Goal: Register for event/course

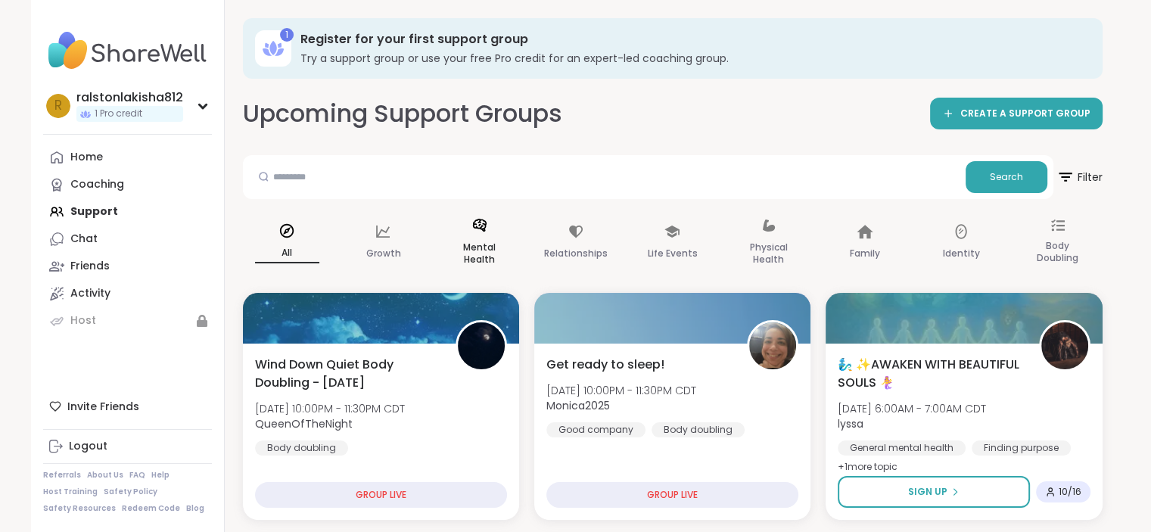
click at [472, 230] on icon at bounding box center [479, 225] width 17 height 17
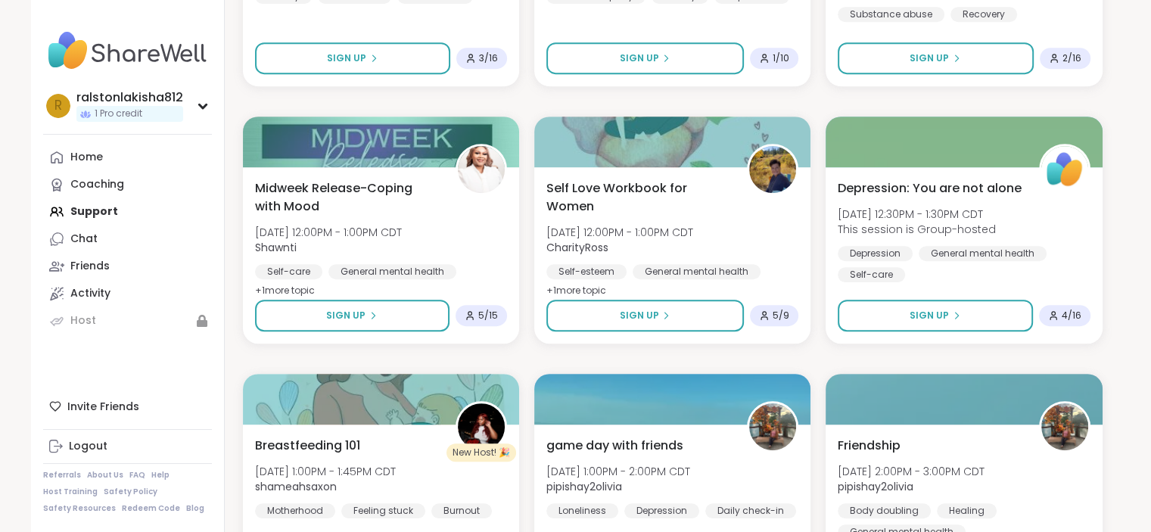
scroll to position [762, 0]
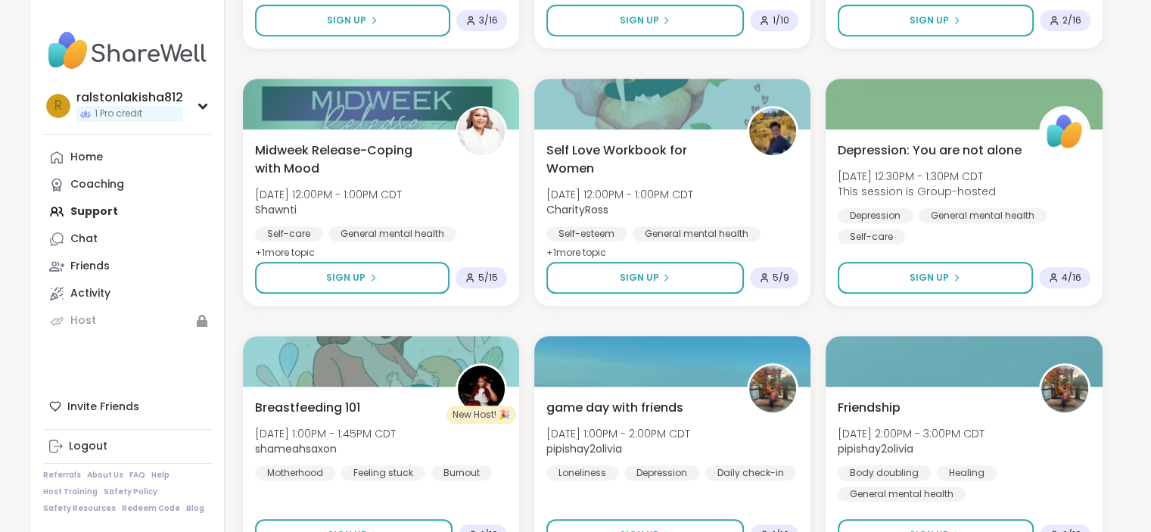
drag, startPoint x: 1141, startPoint y: 187, endPoint x: 1135, endPoint y: 198, distance: 12.9
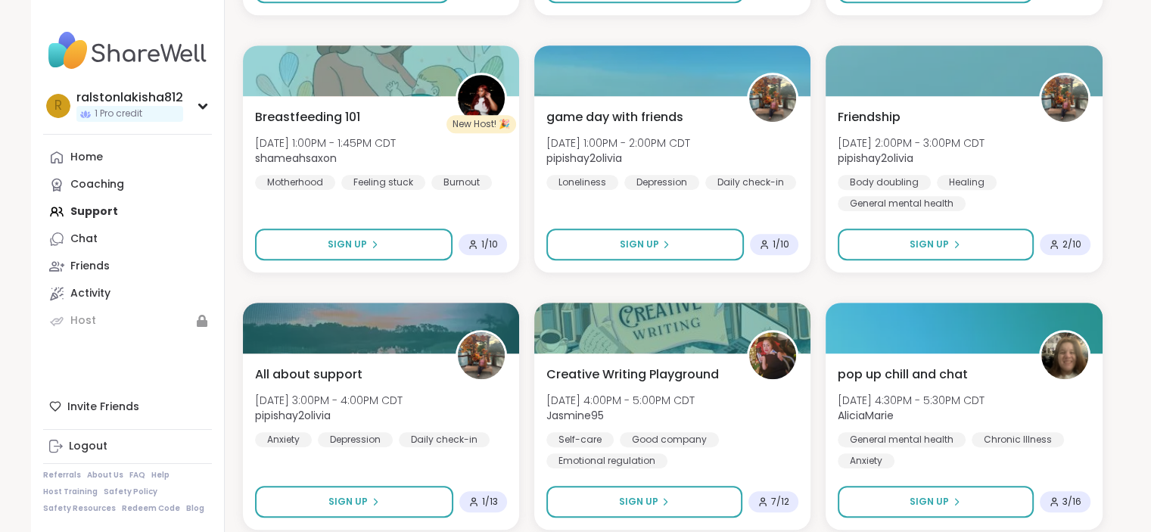
scroll to position [1325, 0]
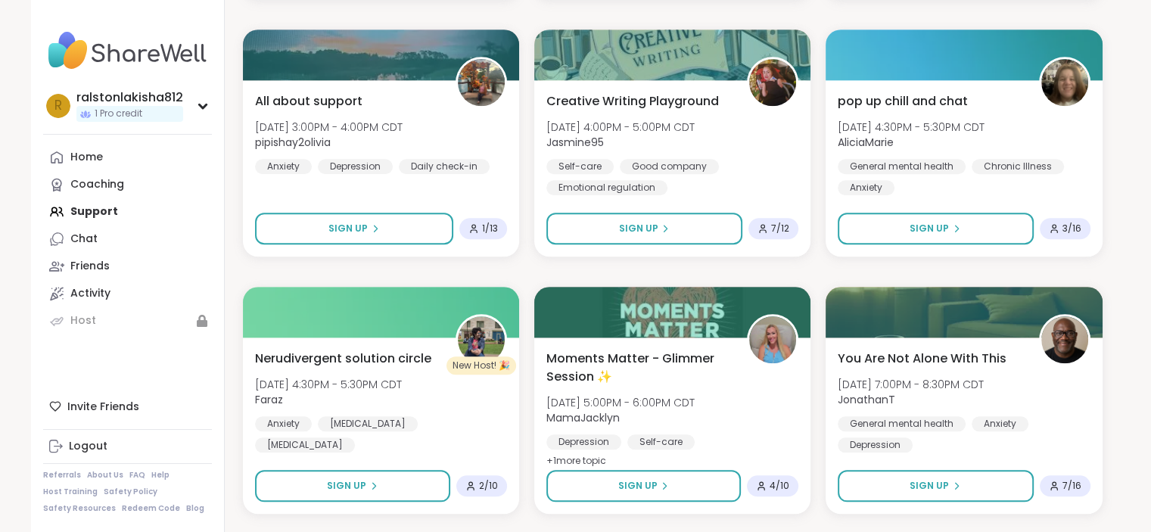
click at [1139, 256] on div "ralstonlakisha812 1 Pro credit r ralstonlakisha812 1 Pro credit Profile Members…" at bounding box center [575, 397] width 1151 height 3444
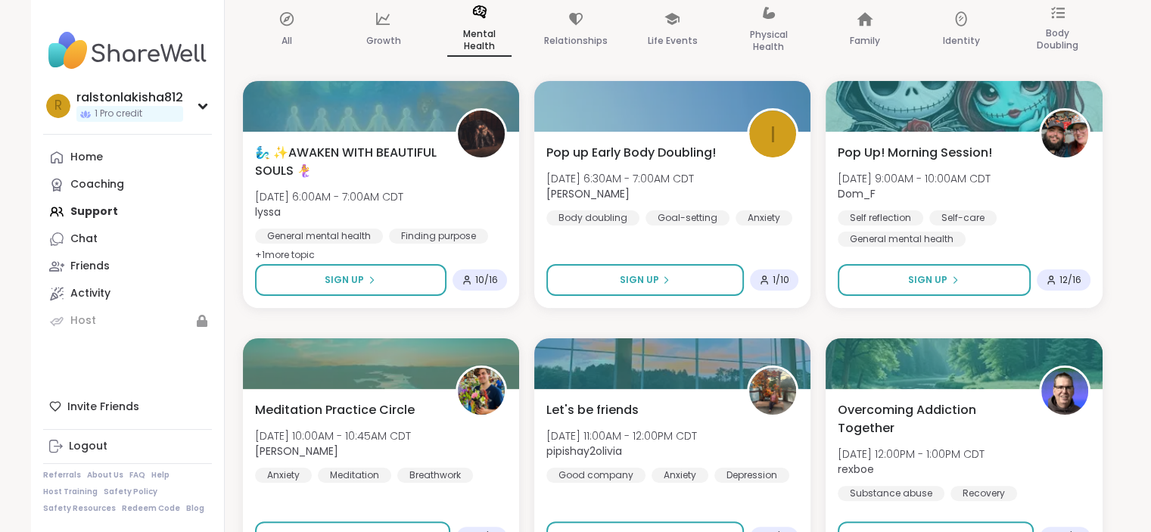
scroll to position [269, 0]
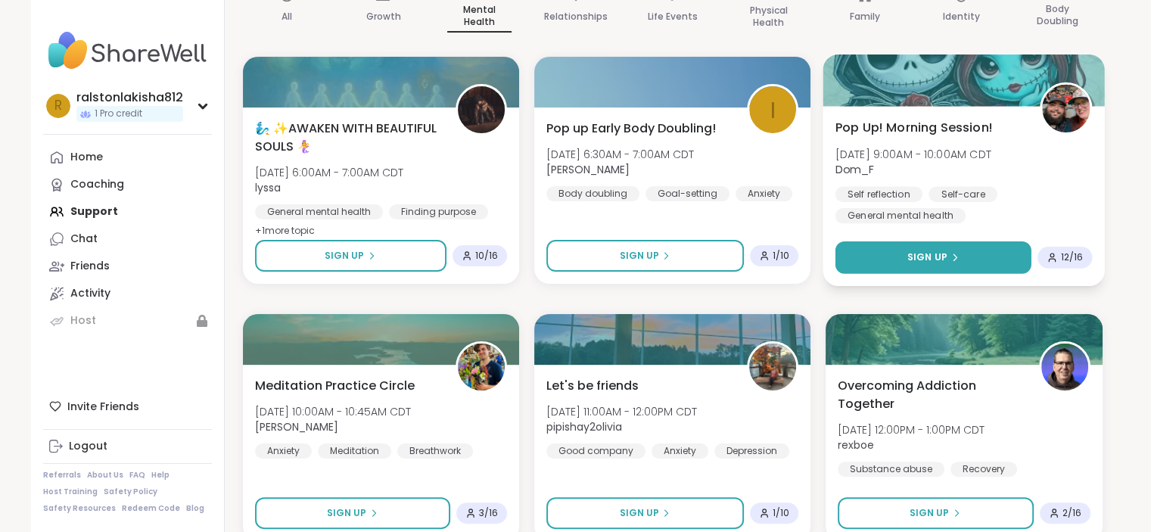
click at [890, 250] on button "Sign Up" at bounding box center [933, 257] width 196 height 33
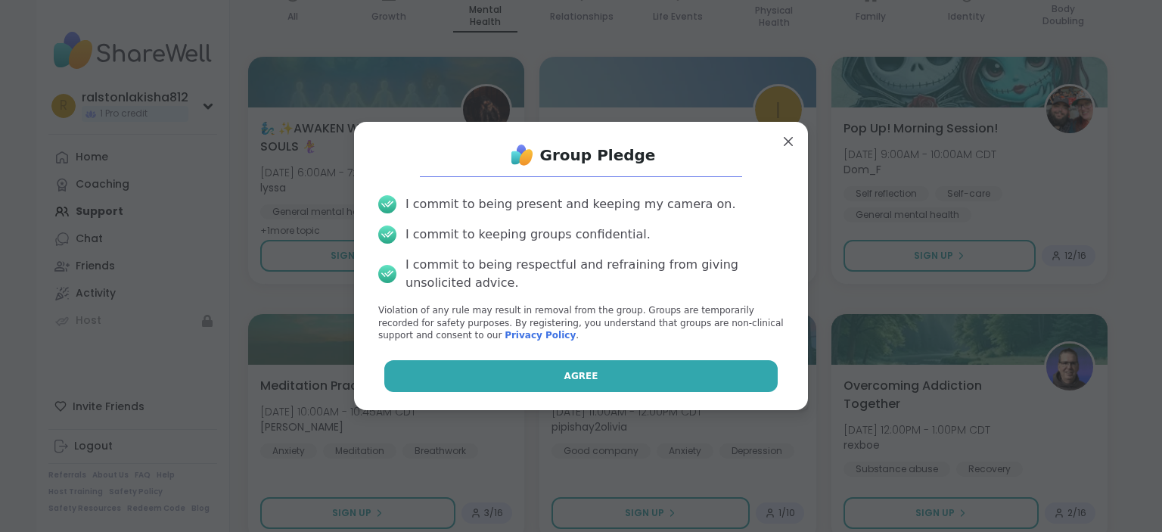
click at [668, 371] on button "Agree" at bounding box center [581, 376] width 394 height 32
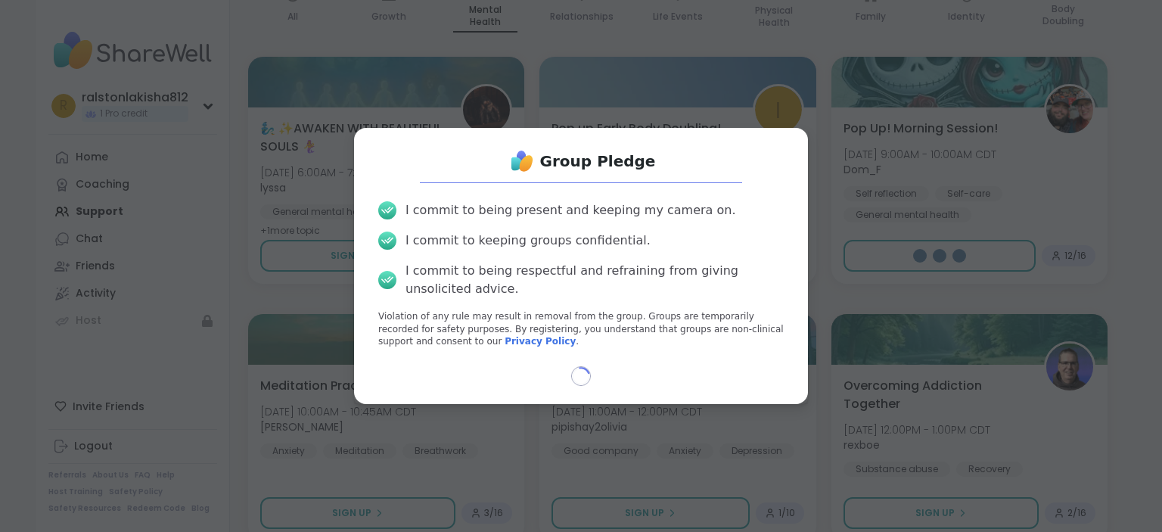
select select "**"
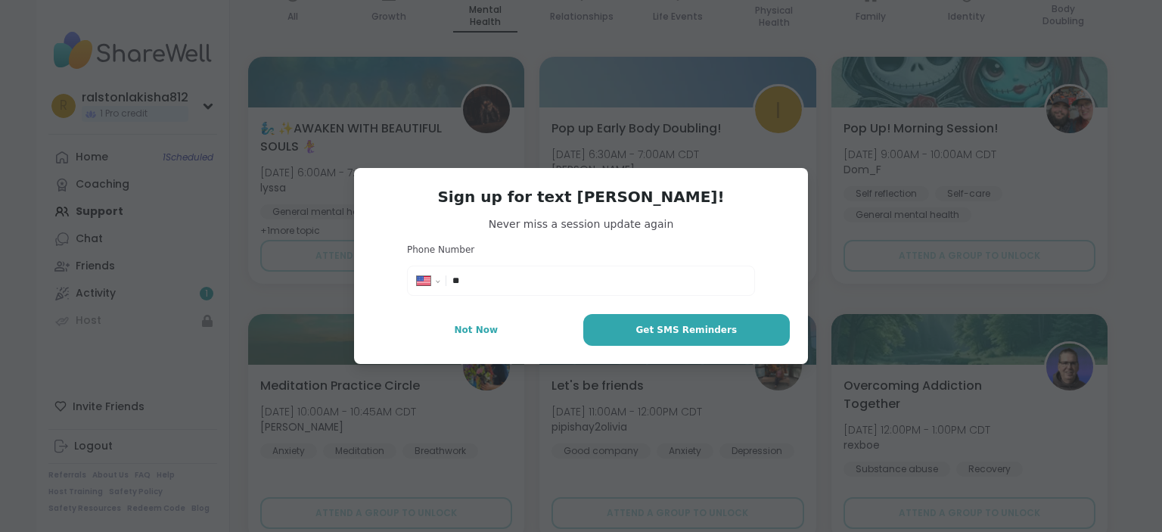
click at [591, 284] on input "**" at bounding box center [598, 280] width 293 height 15
type input "**********"
click at [624, 323] on button "Get SMS Reminders" at bounding box center [686, 330] width 207 height 32
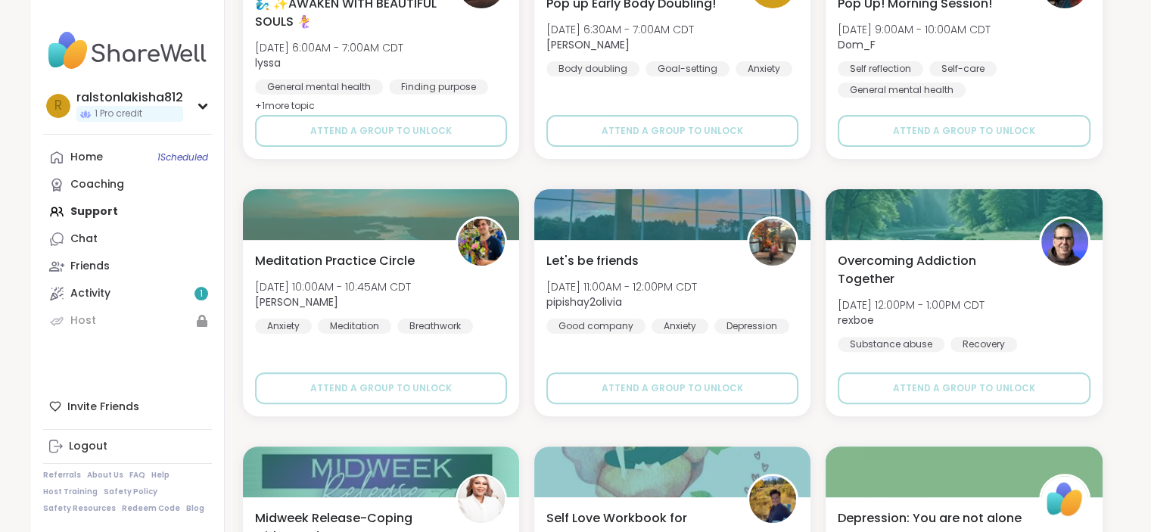
scroll to position [411, 0]
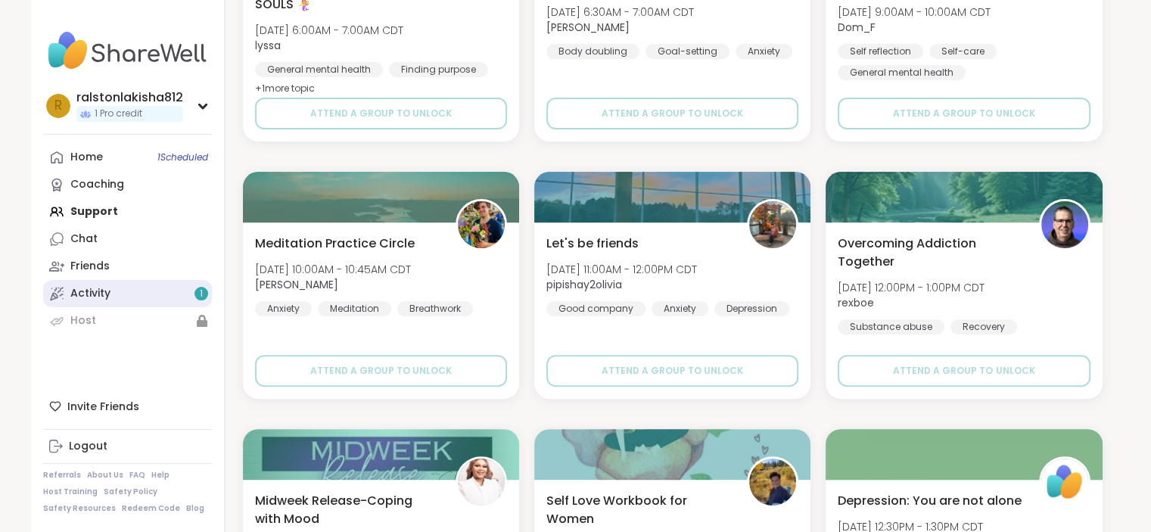
click at [96, 289] on div "Activity 1" at bounding box center [90, 293] width 40 height 15
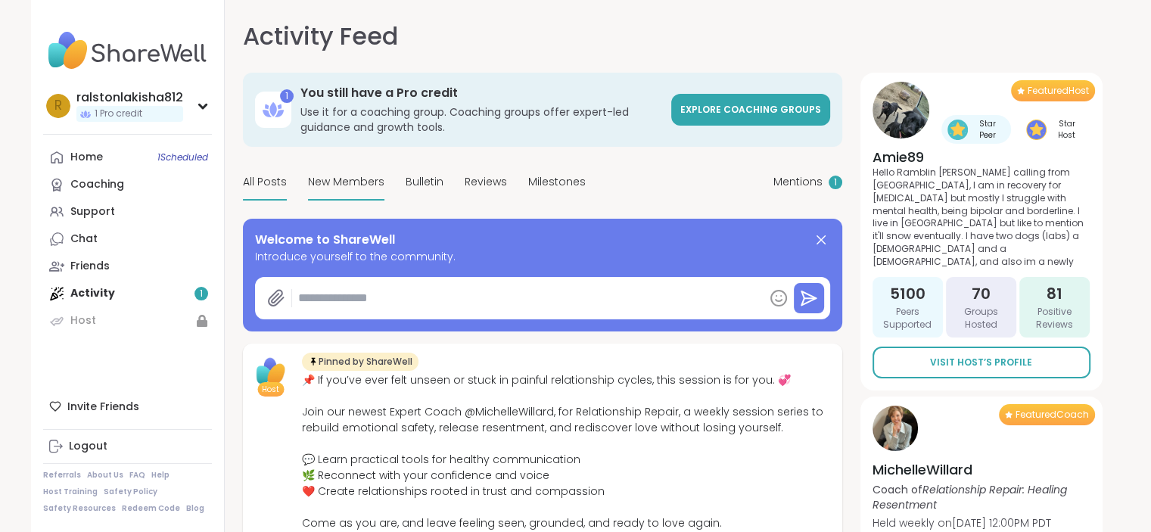
click at [321, 180] on span "New Members" at bounding box center [346, 182] width 76 height 16
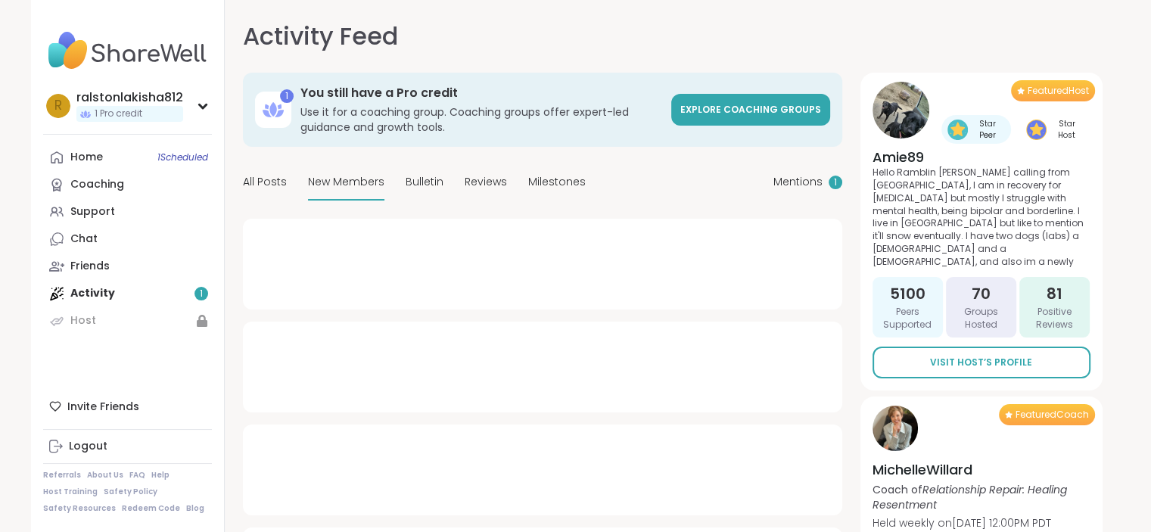
type textarea "*"
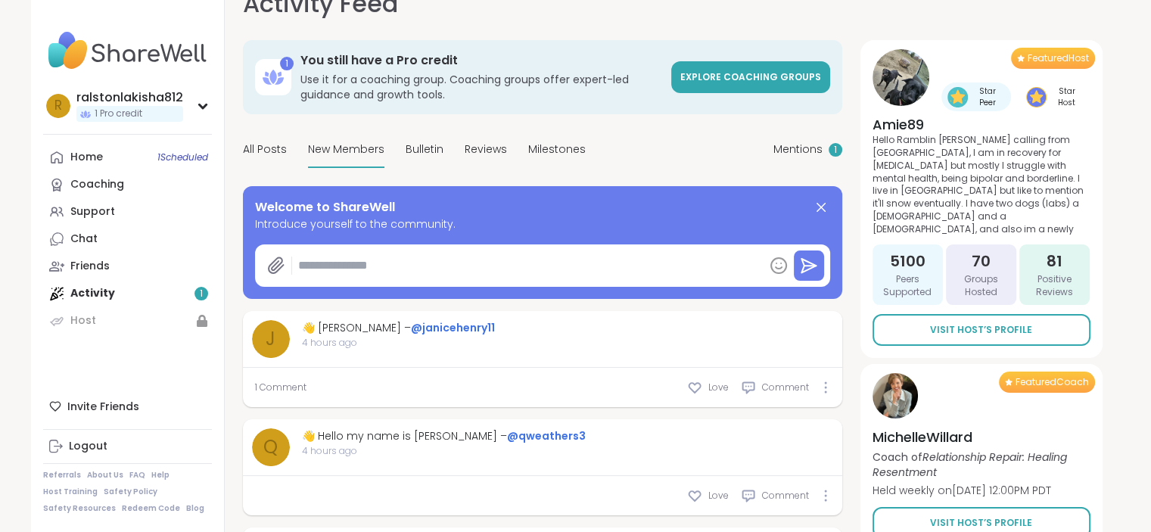
scroll to position [27, 0]
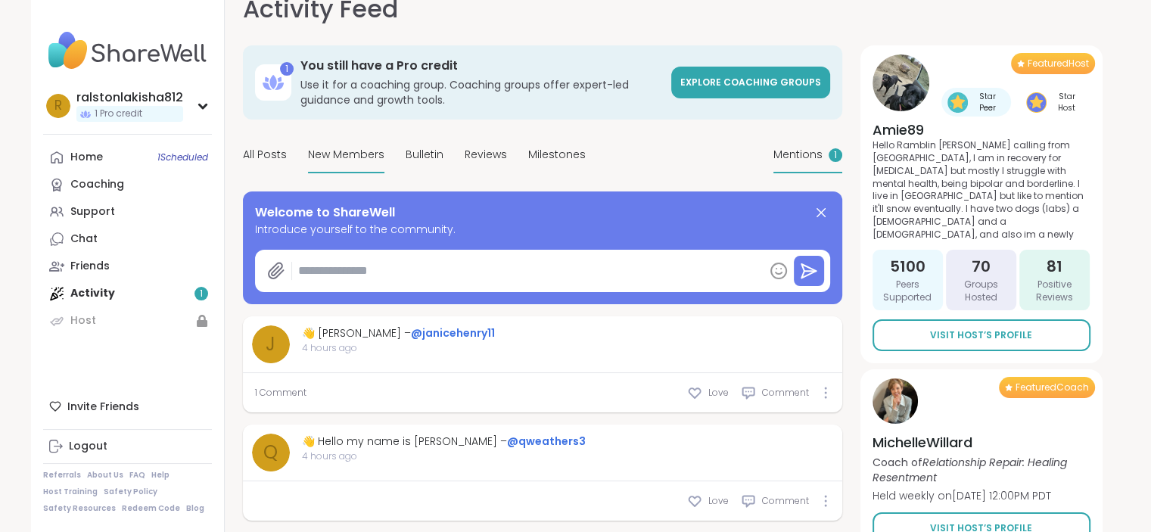
click at [818, 157] on span "Mentions" at bounding box center [797, 155] width 49 height 16
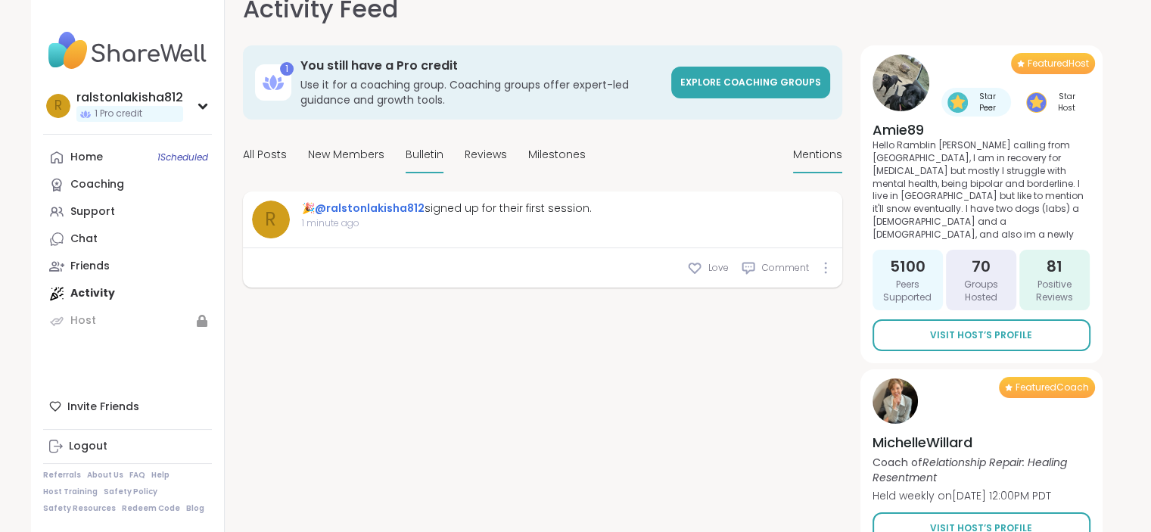
click at [418, 150] on span "Bulletin" at bounding box center [424, 155] width 38 height 16
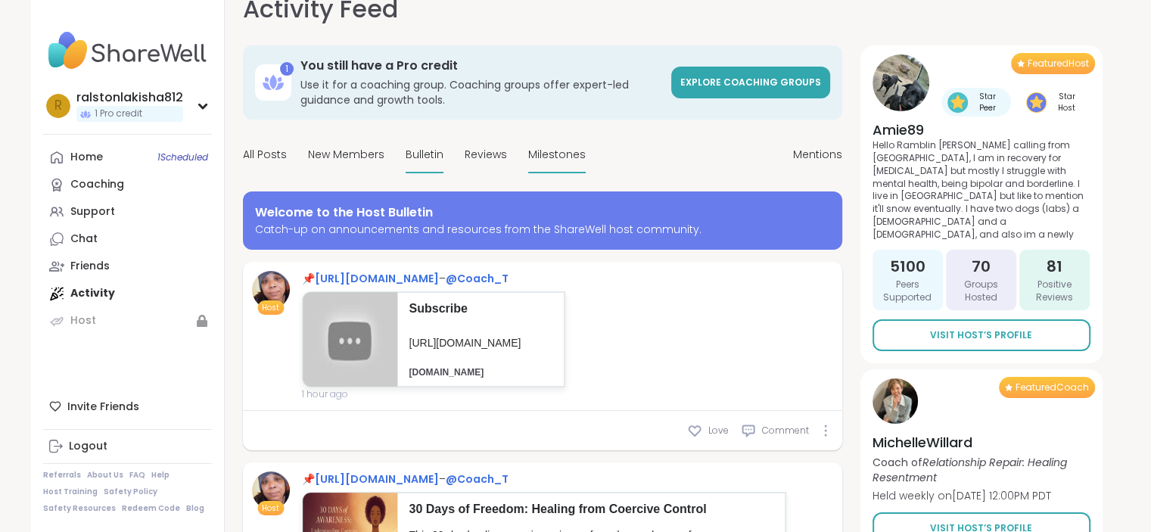
click at [539, 154] on span "Milestones" at bounding box center [556, 155] width 57 height 16
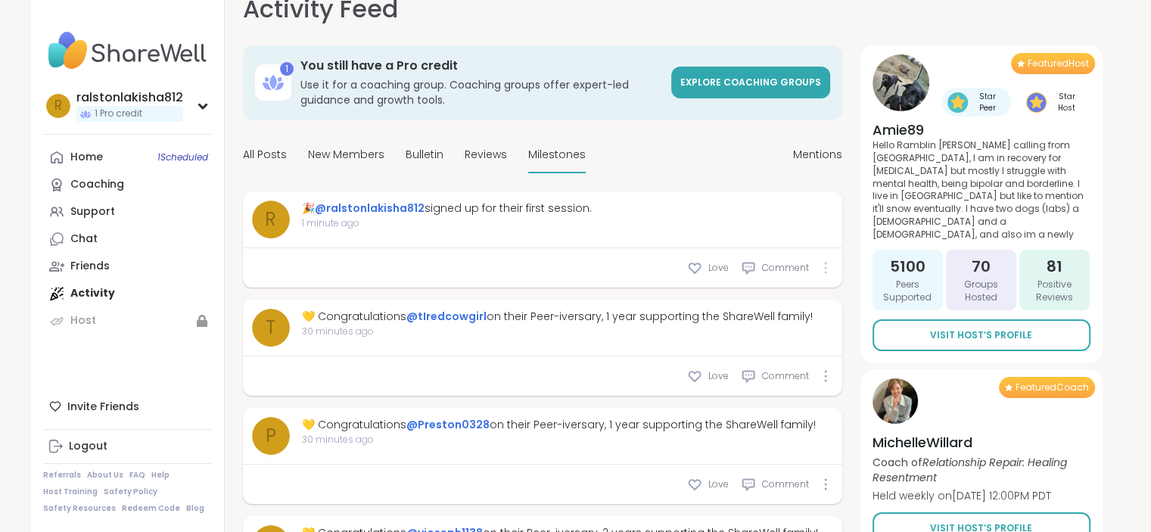
click at [822, 265] on div at bounding box center [825, 268] width 9 height 12
click at [731, 136] on div "1 You still have a Pro credit Use it for a coaching group. Coaching groups offe…" at bounding box center [542, 91] width 599 height 92
click at [83, 157] on div "Home 1 Scheduled" at bounding box center [86, 157] width 33 height 15
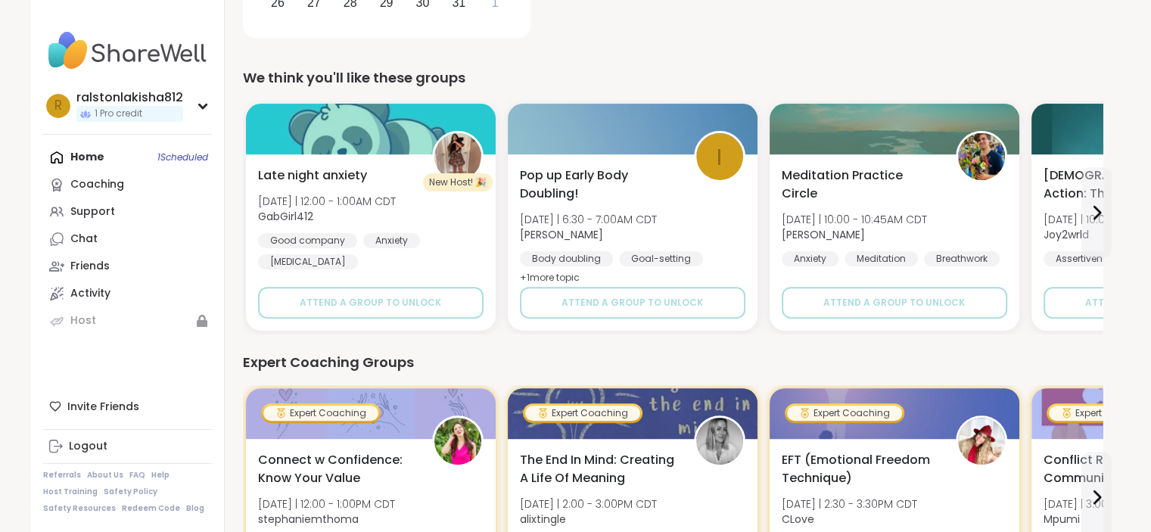
scroll to position [415, 0]
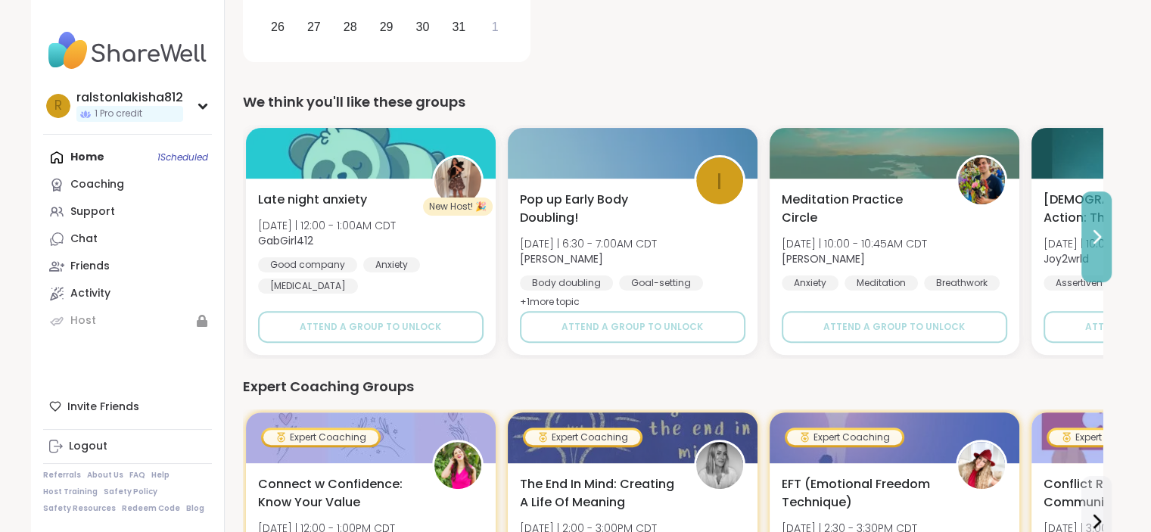
click at [1097, 235] on icon at bounding box center [1096, 237] width 18 height 18
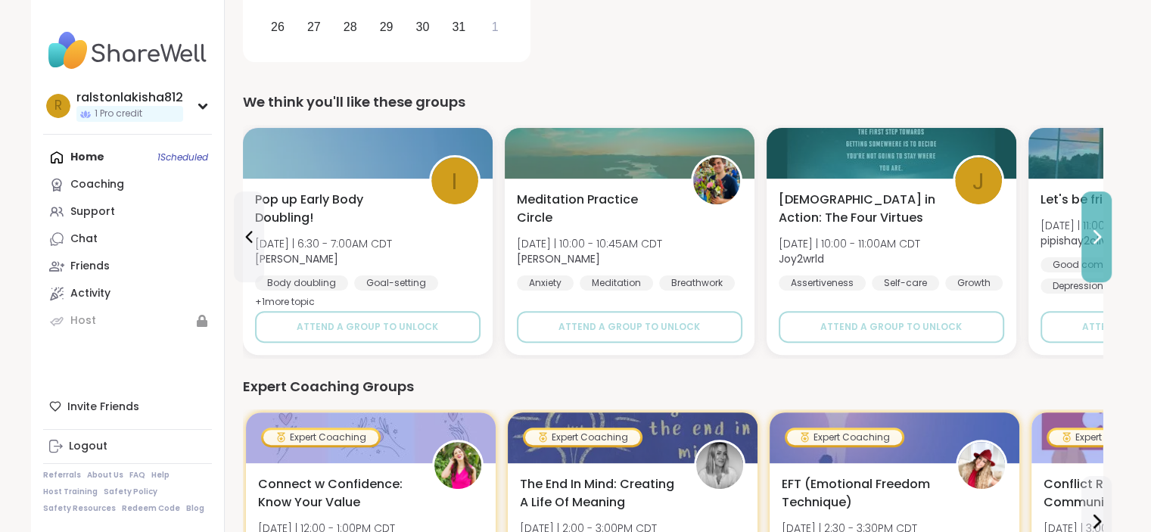
click at [1097, 235] on icon at bounding box center [1096, 237] width 18 height 18
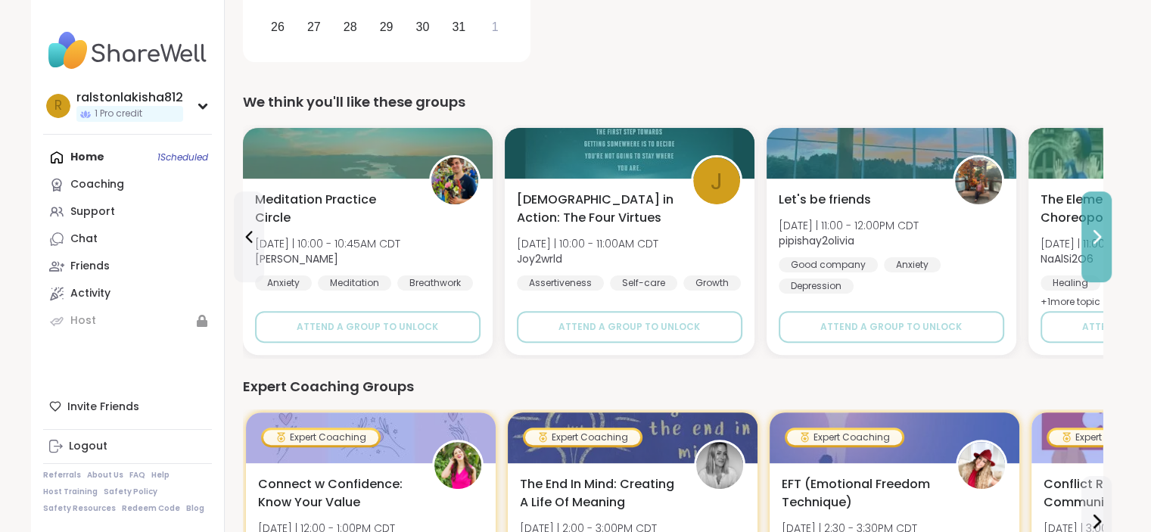
click at [1097, 235] on icon at bounding box center [1096, 237] width 18 height 18
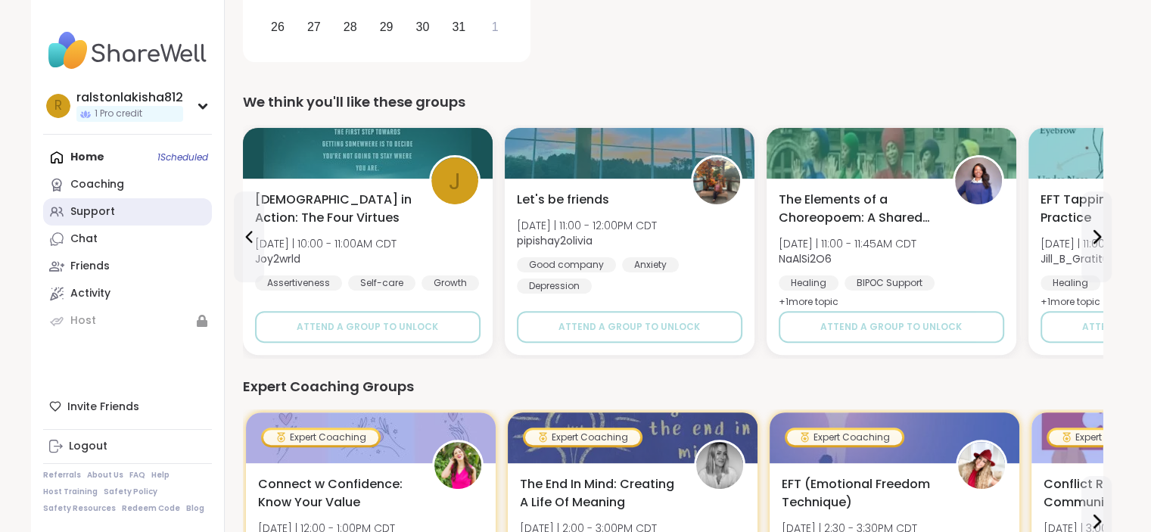
click at [112, 210] on div "Support" at bounding box center [92, 211] width 45 height 15
